Goal: Task Accomplishment & Management: Use online tool/utility

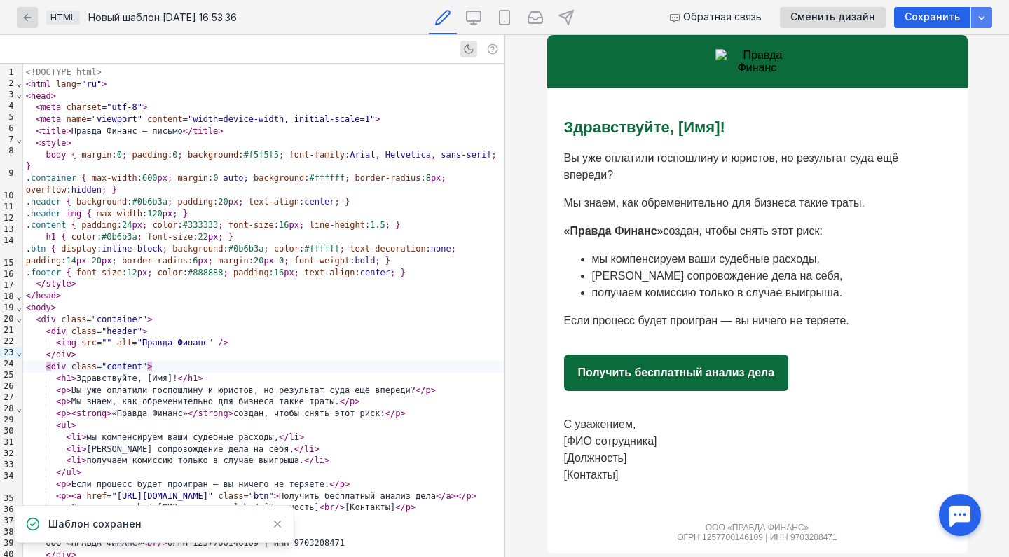
click at [981, 15] on icon "button" at bounding box center [981, 17] width 11 height 11
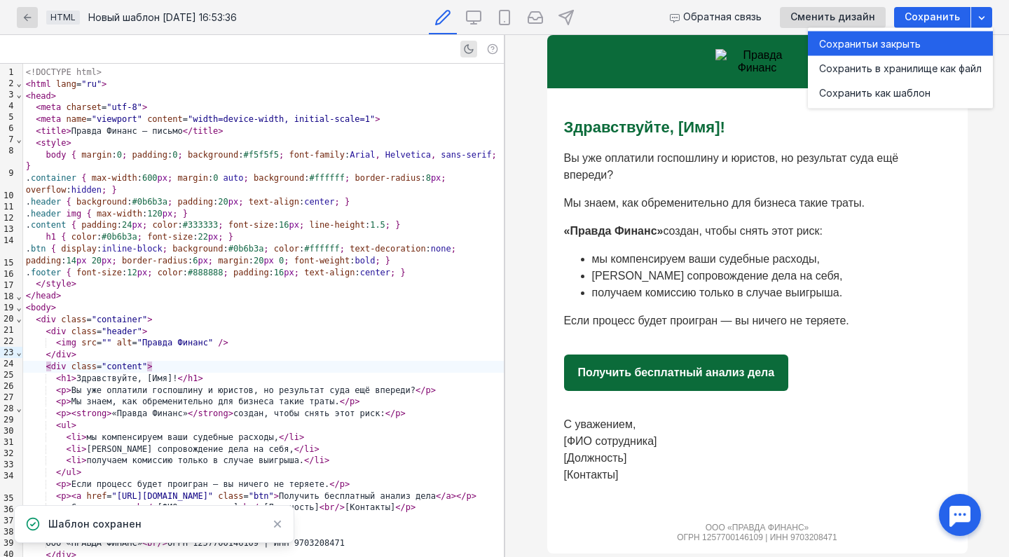
click at [875, 39] on span "и закрыть" at bounding box center [897, 43] width 48 height 14
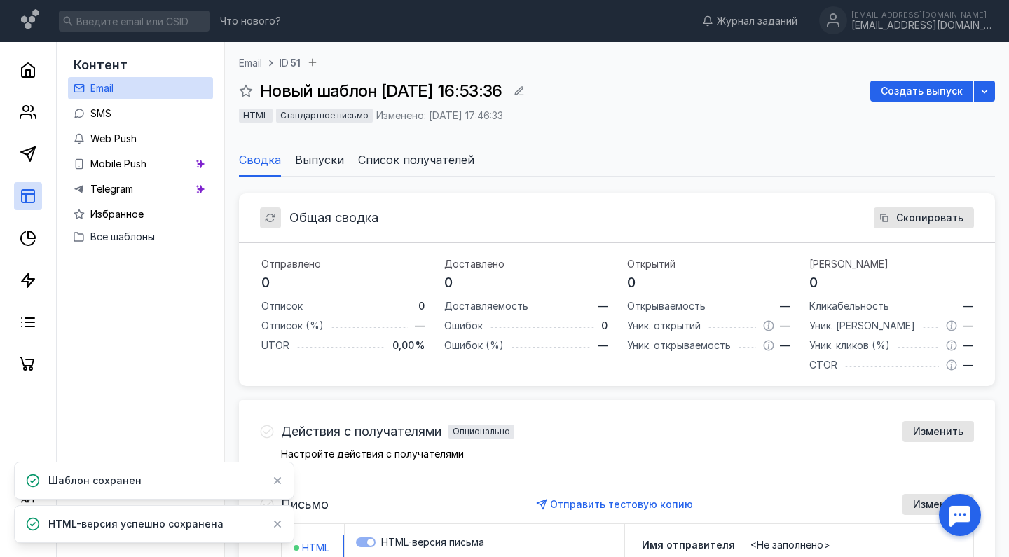
click at [305, 233] on div "Общая сводка Скопировать" at bounding box center [617, 218] width 756 height 50
click at [28, 193] on icon at bounding box center [28, 196] width 17 height 17
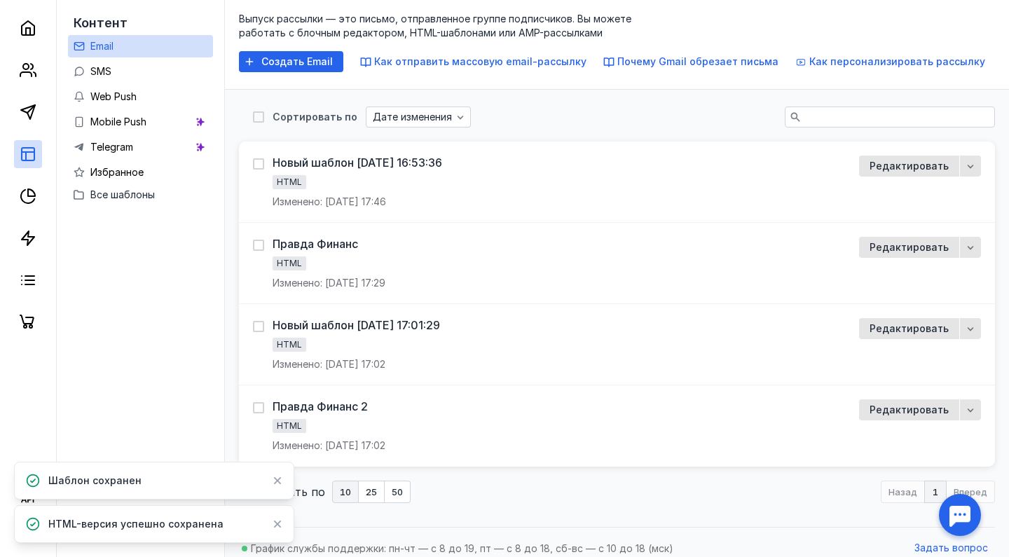
scroll to position [70, 0]
click at [885, 245] on span "Редактировать" at bounding box center [909, 247] width 79 height 12
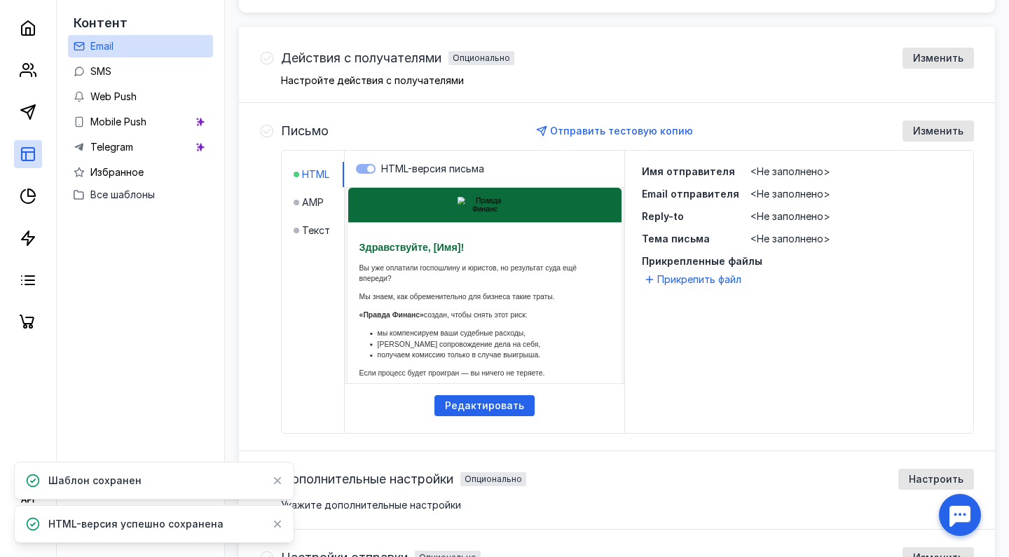
scroll to position [400, 0]
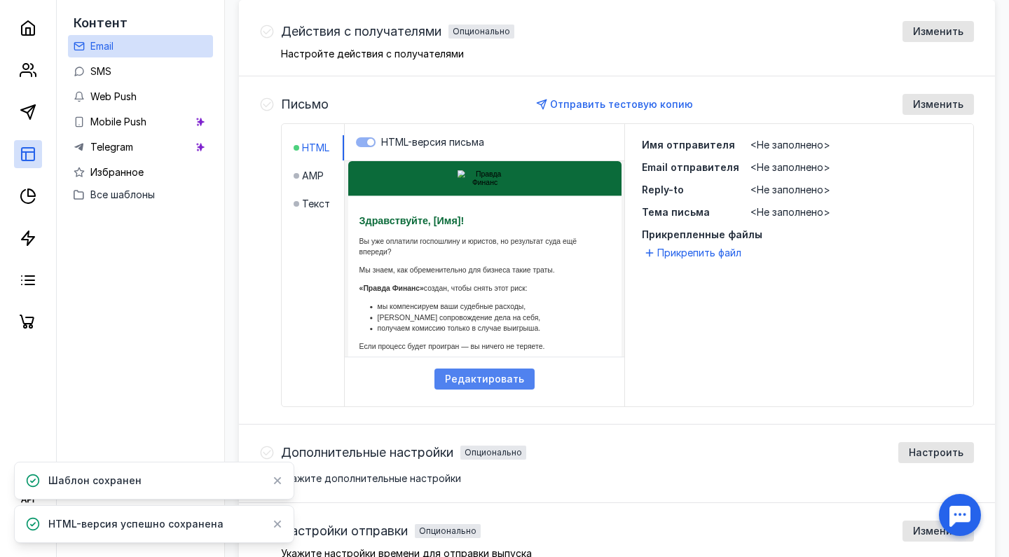
click at [470, 376] on span "Редактировать" at bounding box center [484, 380] width 79 height 12
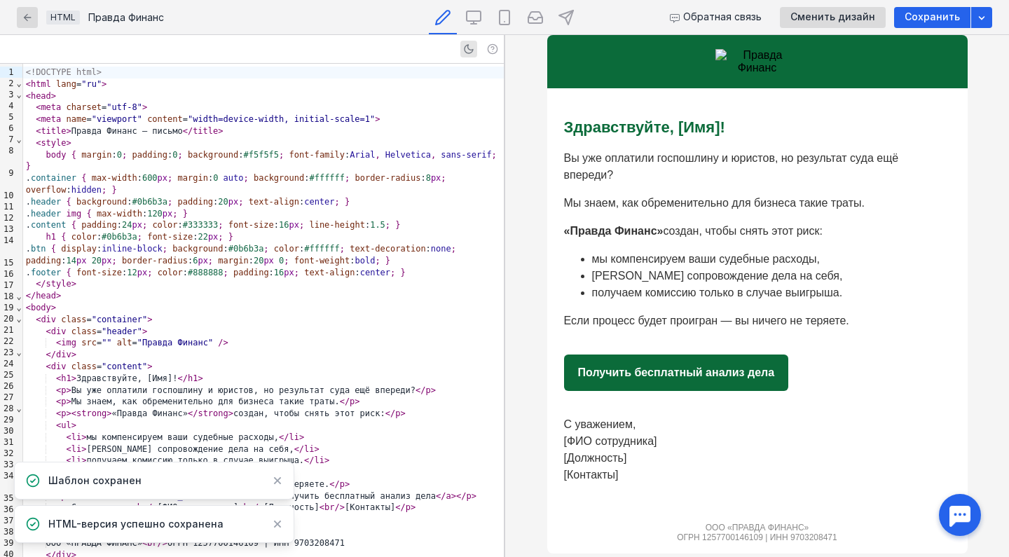
click at [46, 118] on span "meta" at bounding box center [51, 119] width 20 height 10
click at [80, 108] on span "charset" at bounding box center [85, 107] width 36 height 10
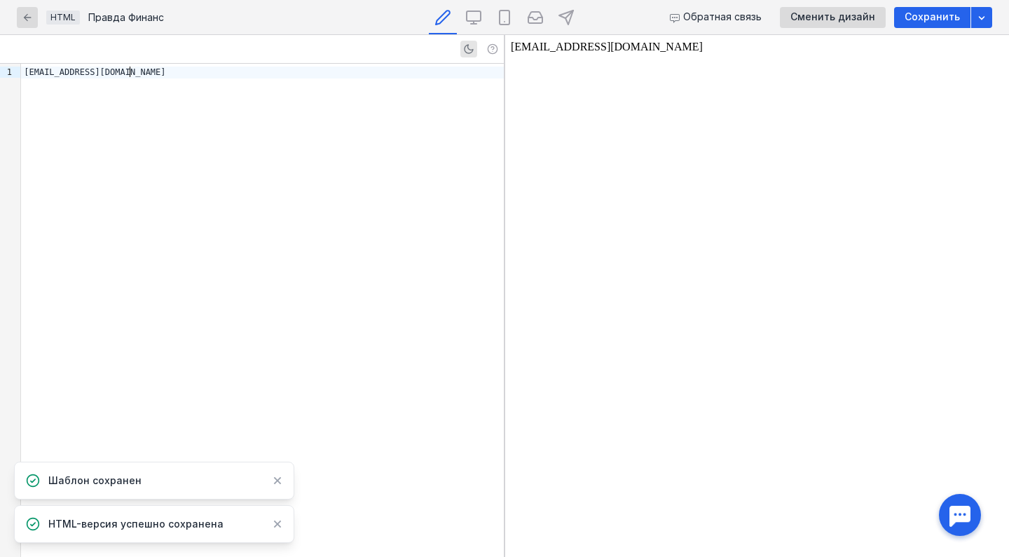
click at [100, 107] on div "[EMAIL_ADDRESS][DOMAIN_NAME]" at bounding box center [262, 310] width 483 height 493
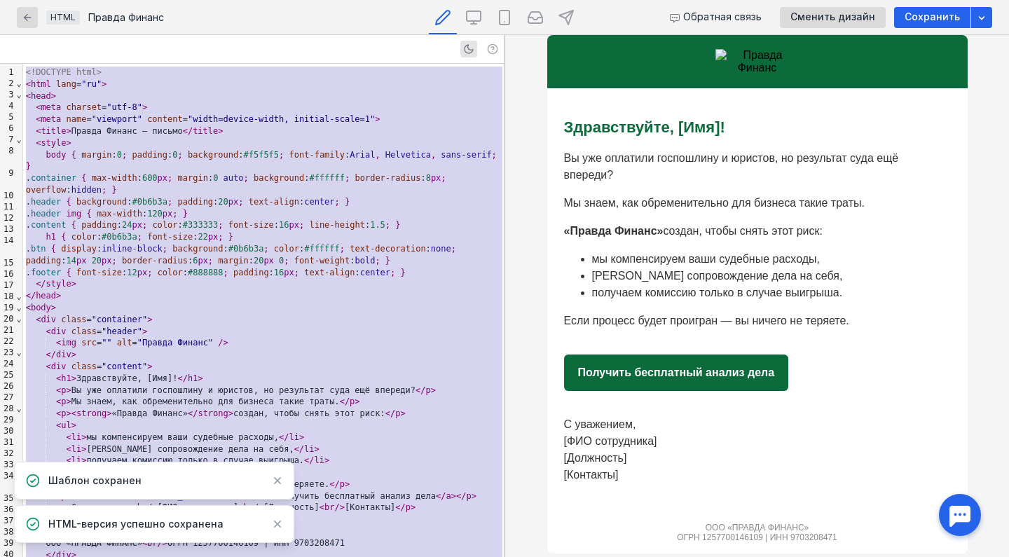
scroll to position [39, 0]
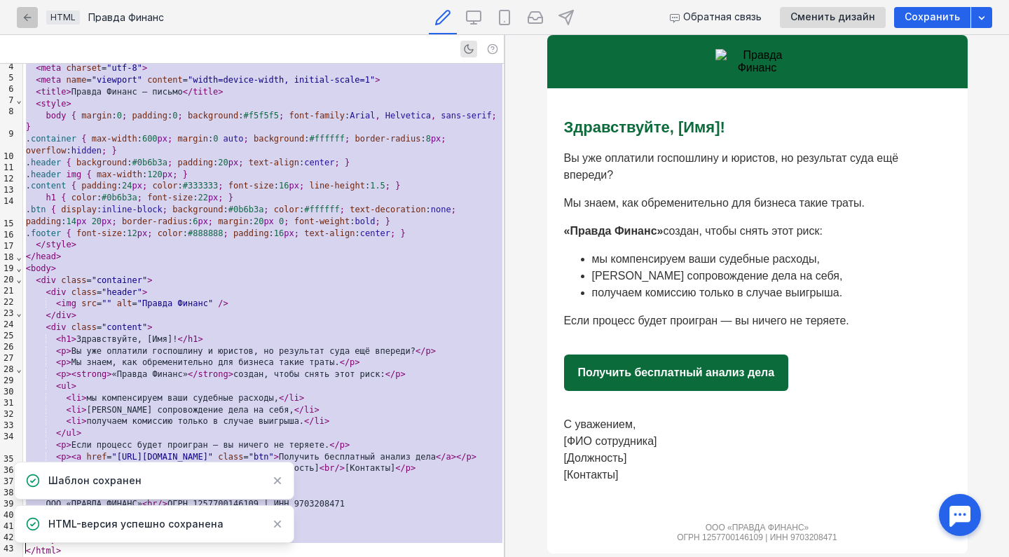
click at [27, 20] on icon "button" at bounding box center [27, 17] width 11 height 11
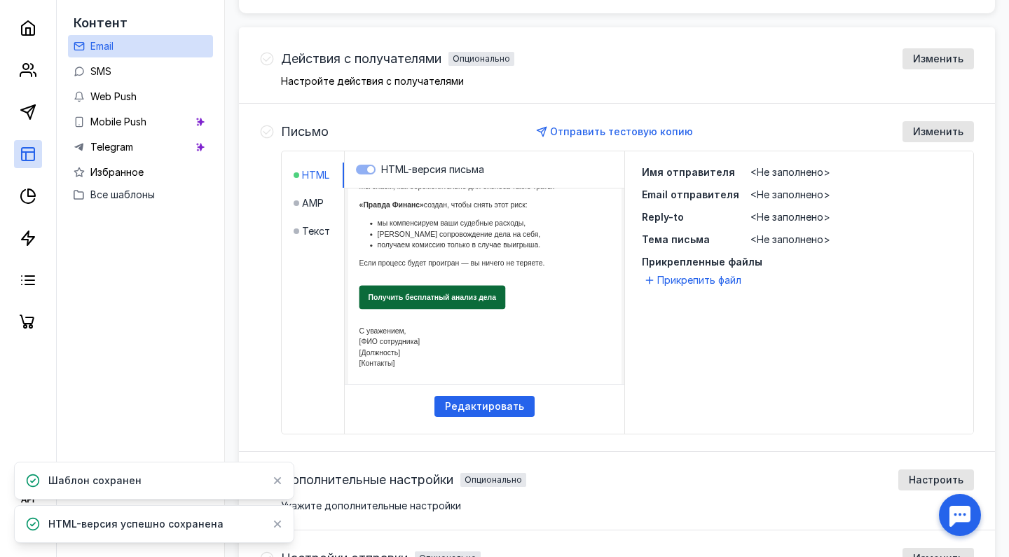
scroll to position [101, 0]
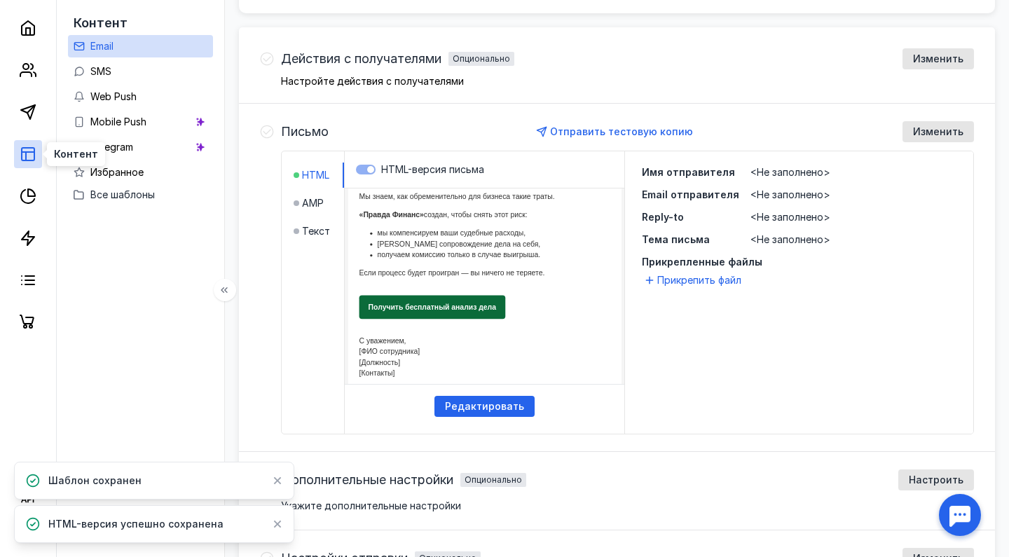
click at [30, 156] on icon at bounding box center [28, 154] width 17 height 17
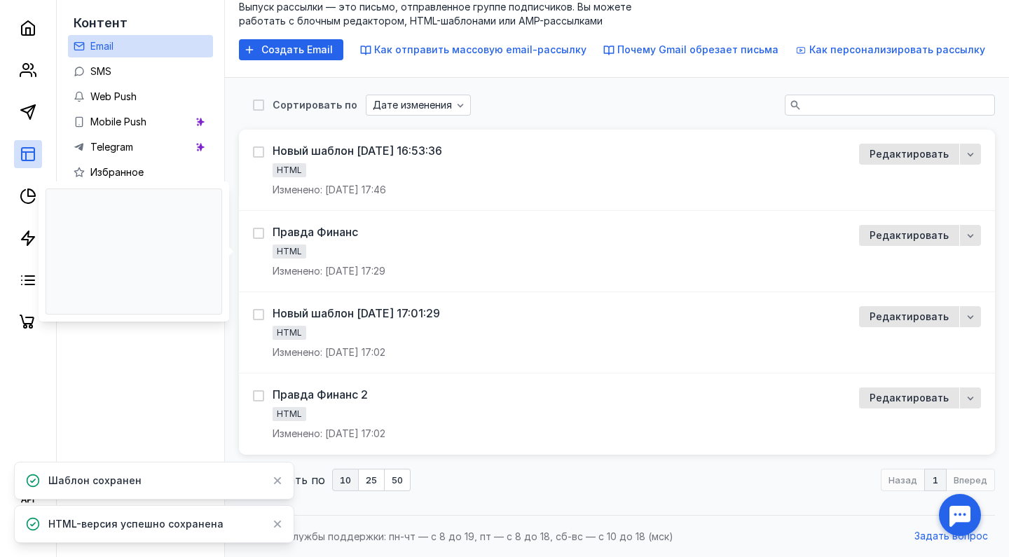
scroll to position [81, 0]
click at [890, 399] on span "Редактировать" at bounding box center [909, 399] width 79 height 12
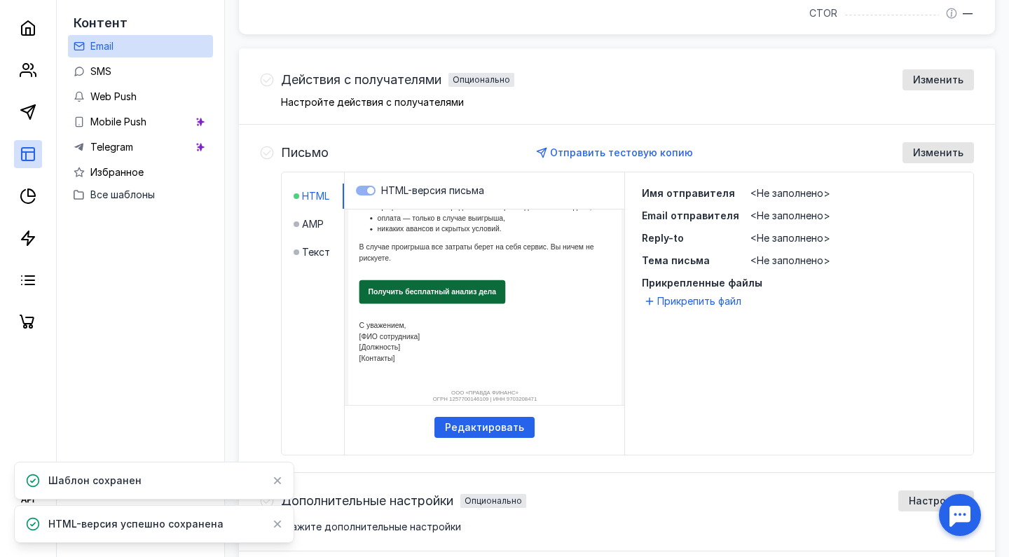
scroll to position [180, 0]
click at [470, 423] on span "Редактировать" at bounding box center [484, 428] width 79 height 12
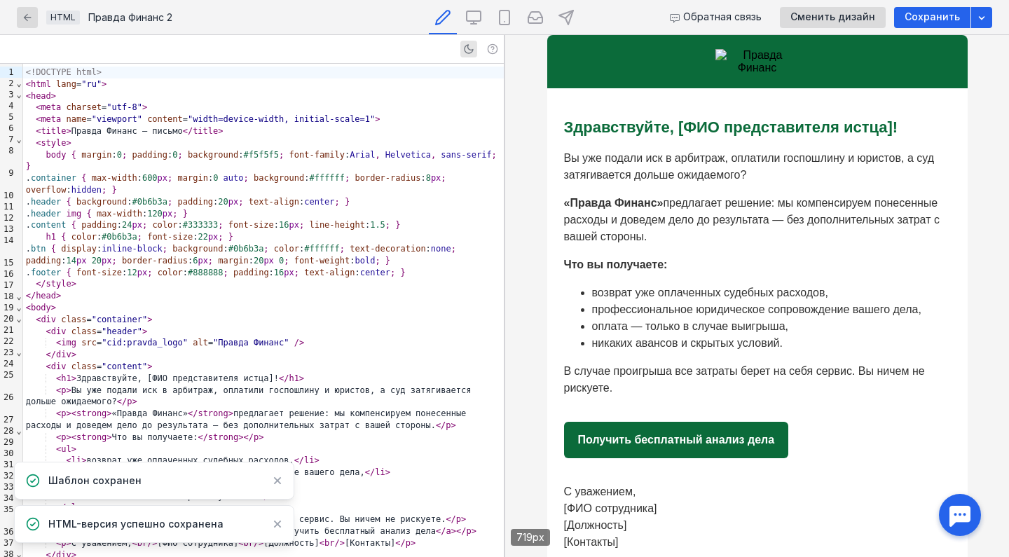
click at [322, 256] on span "font-weight" at bounding box center [321, 261] width 55 height 10
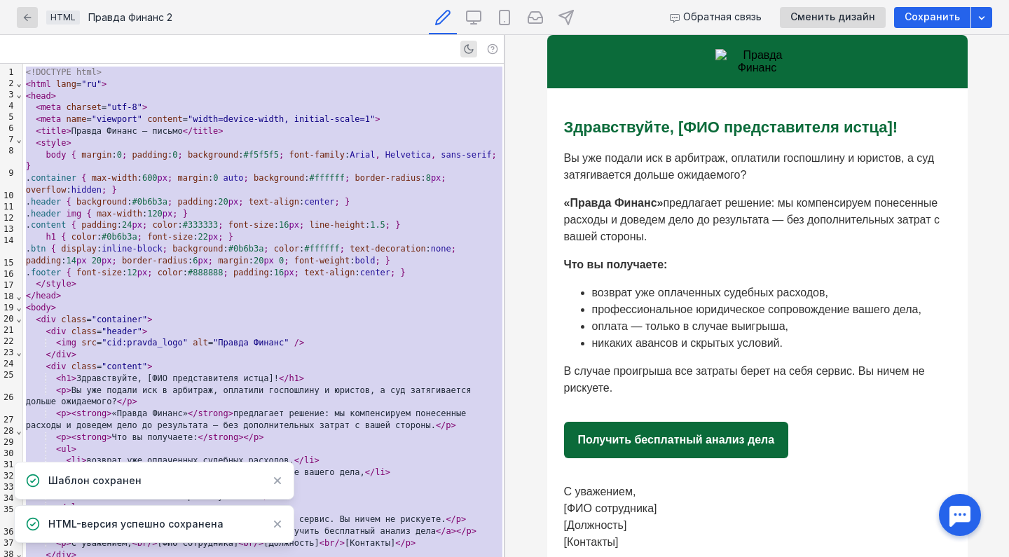
copy div "<!LOREMIP dolo> < sita cons = "ad" > < elit > < sedd eiusmod = "tem-8" > < inci…"
click at [735, 53] on img at bounding box center [758, 61] width 84 height 25
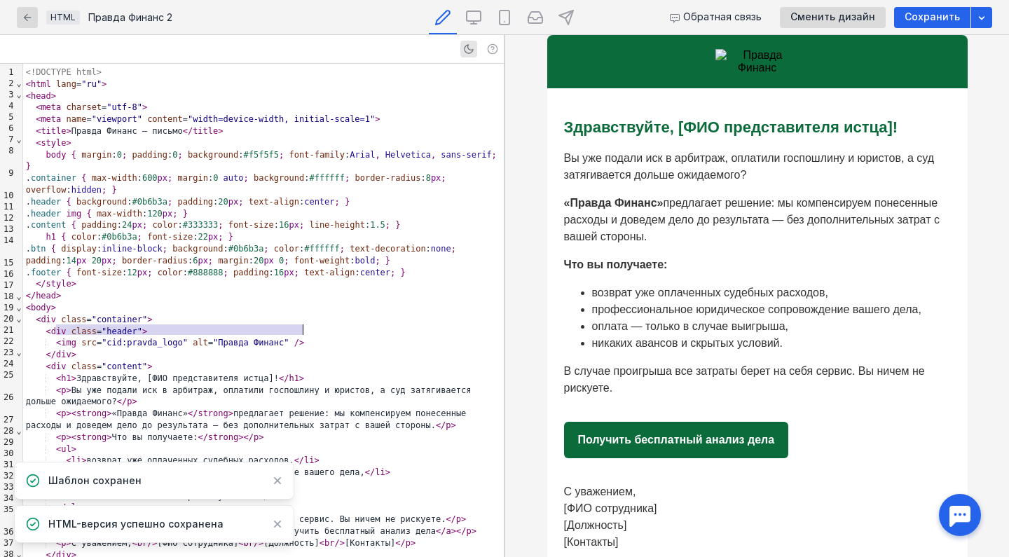
scroll to position [19, 0]
